Goal: Task Accomplishment & Management: Use online tool/utility

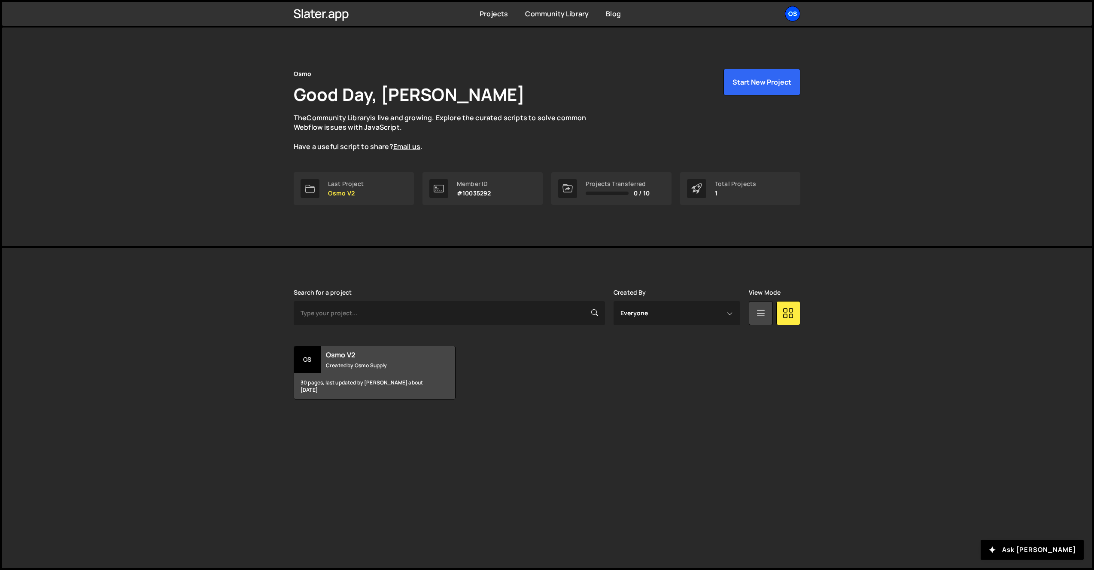
click at [794, 12] on div "Os" at bounding box center [792, 13] width 15 height 15
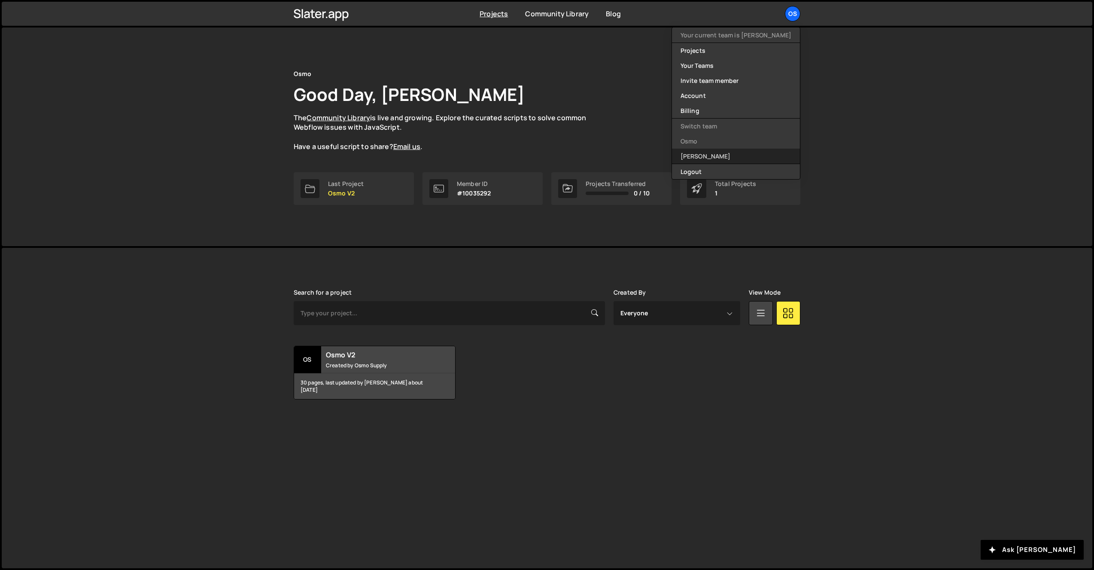
click at [762, 155] on link "[PERSON_NAME]" at bounding box center [736, 156] width 128 height 15
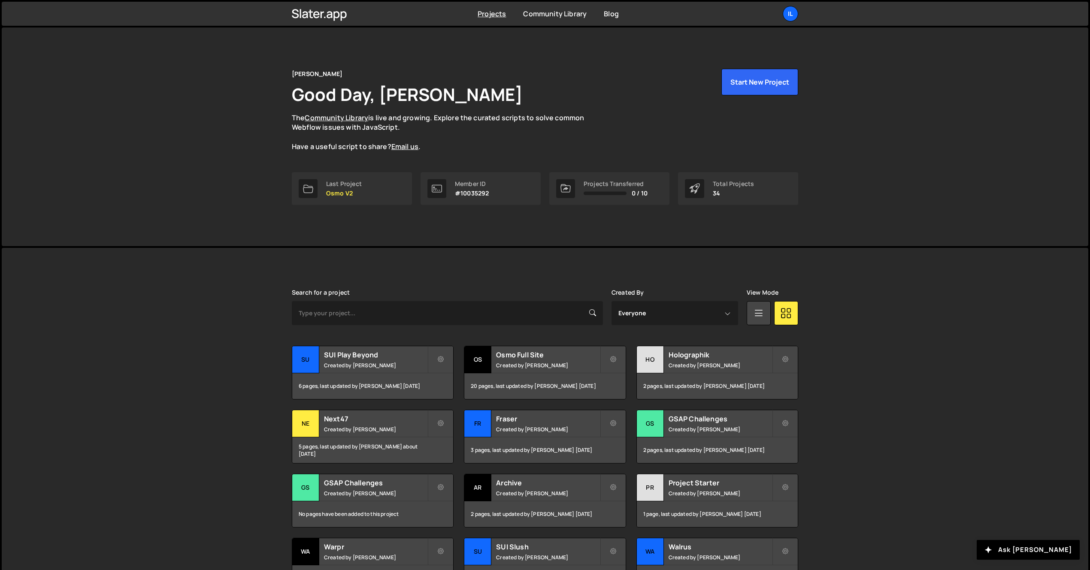
click at [173, 311] on div "[PERSON_NAME] is designed for desktop use. Please use a larger screen to access…" at bounding box center [545, 453] width 1087 height 410
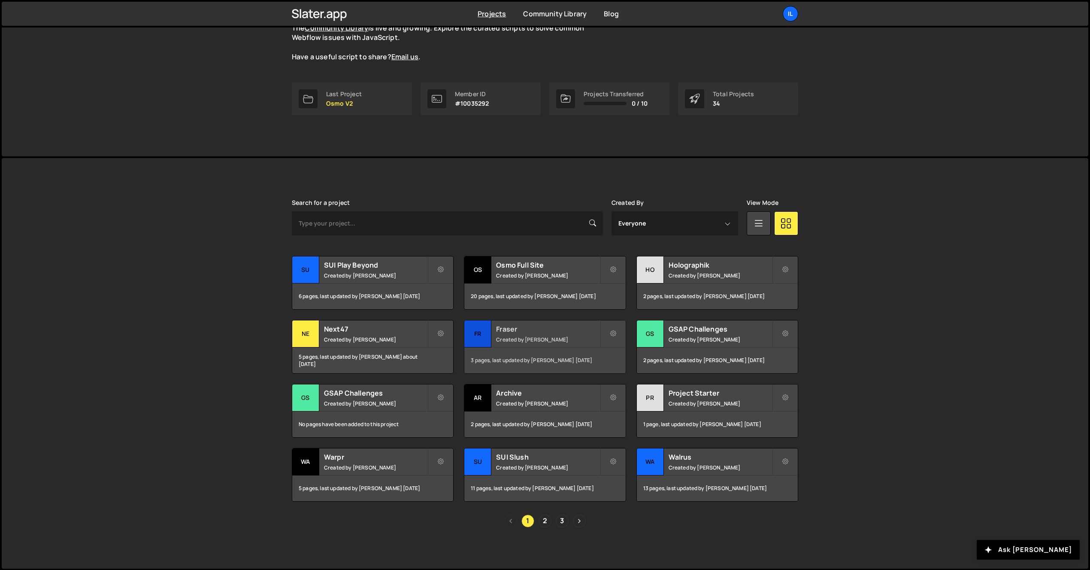
click at [517, 340] on small "Created by [PERSON_NAME]" at bounding box center [547, 339] width 103 height 7
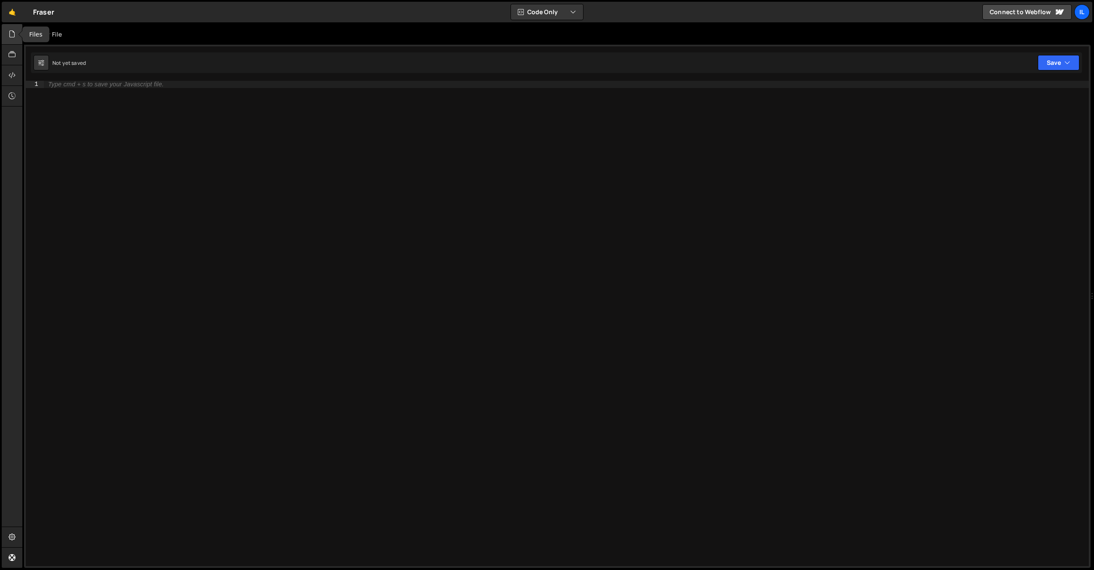
click at [9, 36] on icon at bounding box center [12, 33] width 7 height 9
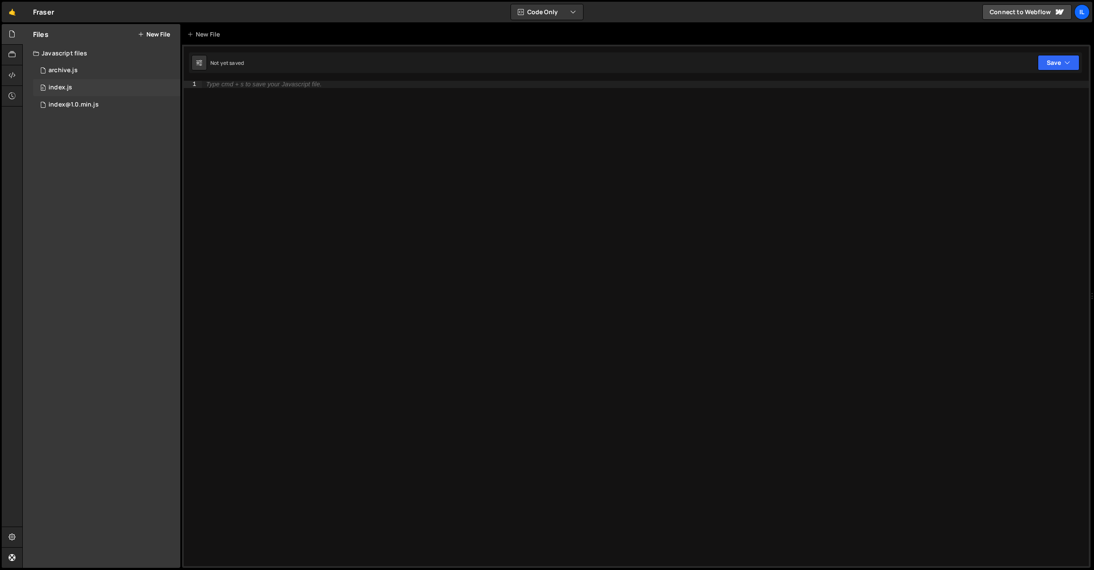
click at [65, 85] on div "index.js" at bounding box center [61, 88] width 24 height 8
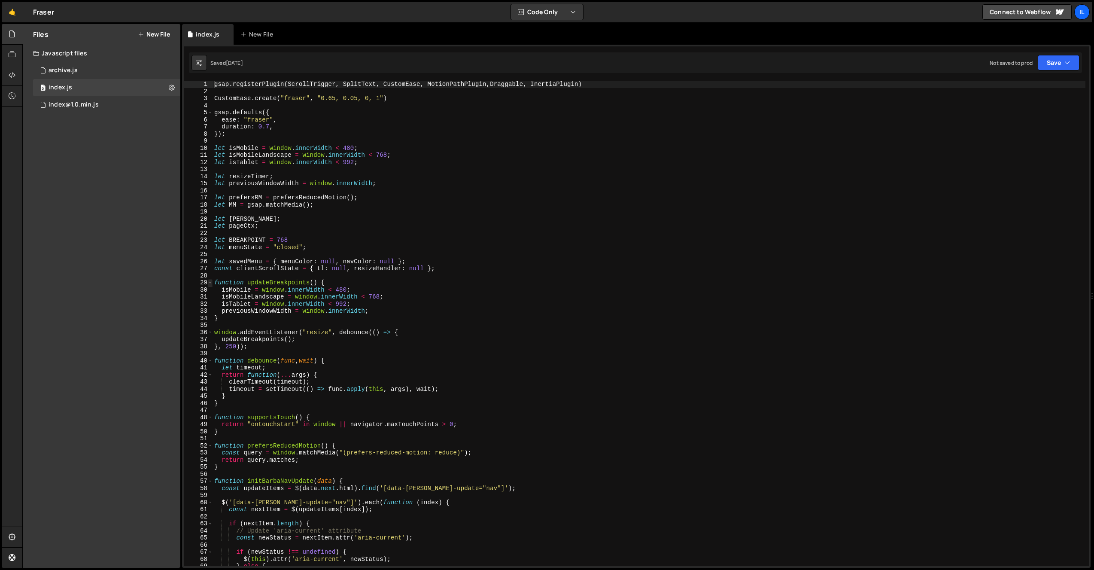
type textarea "gsap.registerPlugin(ScrollTrigger, SplitText, CustomEase, MotionPathPlugin,Drag…"
drag, startPoint x: 212, startPoint y: 282, endPoint x: 203, endPoint y: 267, distance: 17.3
click at [212, 282] on span at bounding box center [210, 282] width 5 height 7
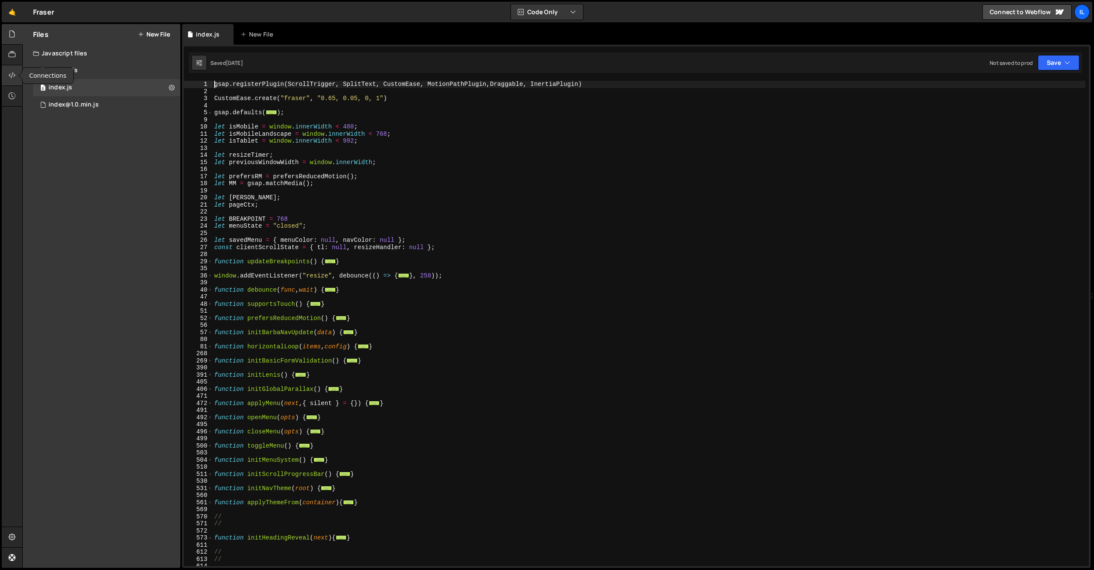
click at [12, 79] on div at bounding box center [12, 75] width 21 height 21
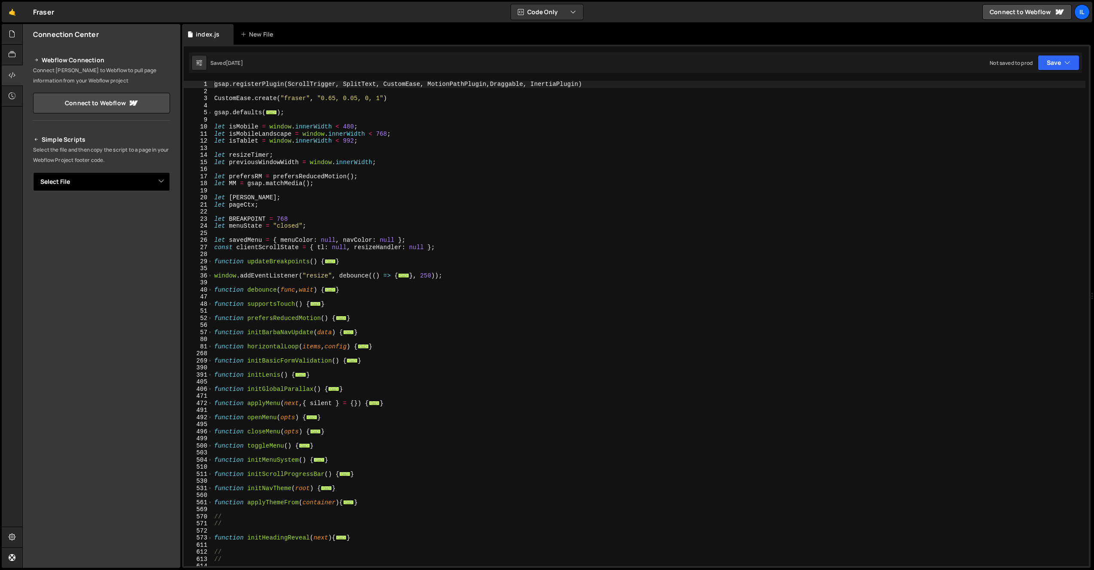
click at [103, 181] on select "Select File archive.js index.js index@1.0.min.js" at bounding box center [101, 181] width 137 height 19
select select "40820"
click at [33, 172] on select "Select File archive.js index.js index@1.0.min.js" at bounding box center [101, 181] width 137 height 19
click at [167, 212] on button "Button group with nested dropdown" at bounding box center [164, 211] width 12 height 18
click at [162, 225] on link "Copy Staging Script" at bounding box center [127, 227] width 84 height 12
